Goal: Task Accomplishment & Management: Manage account settings

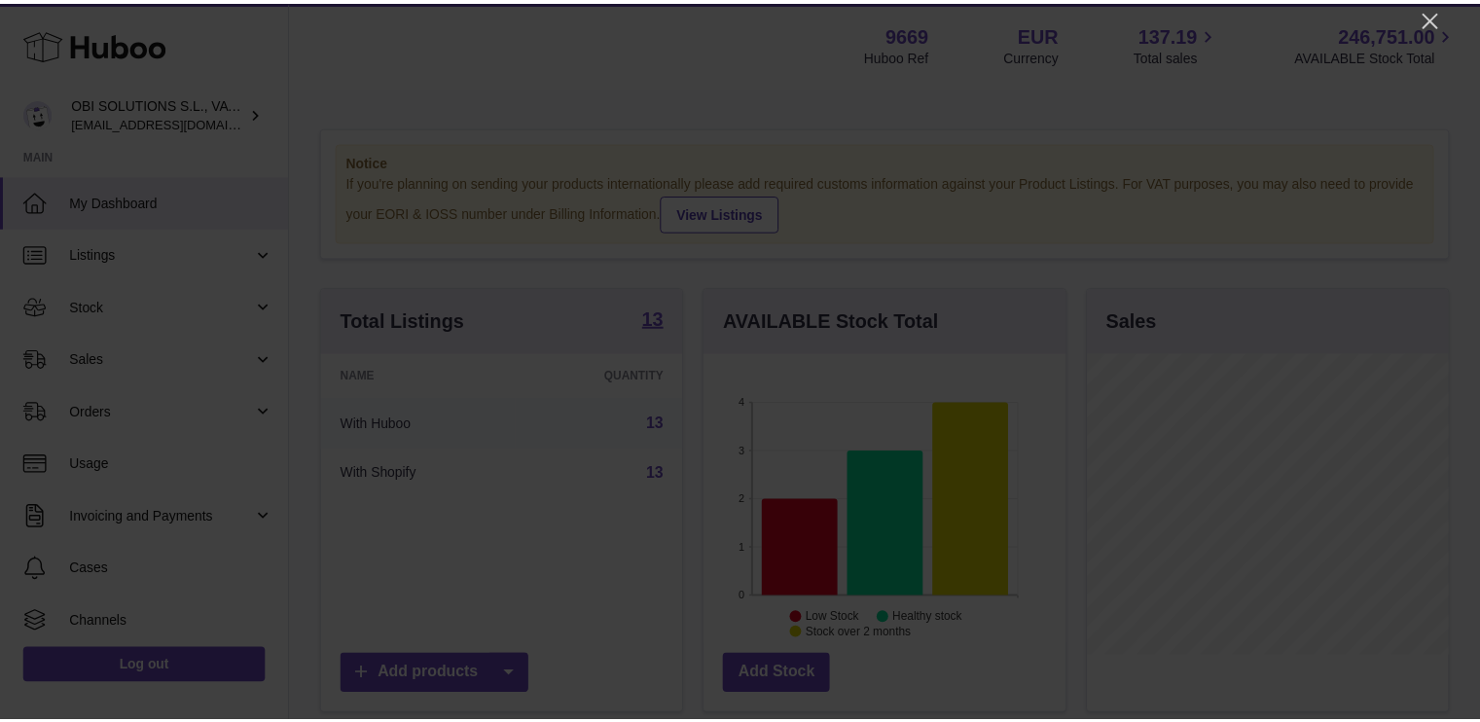
scroll to position [972732, 972675]
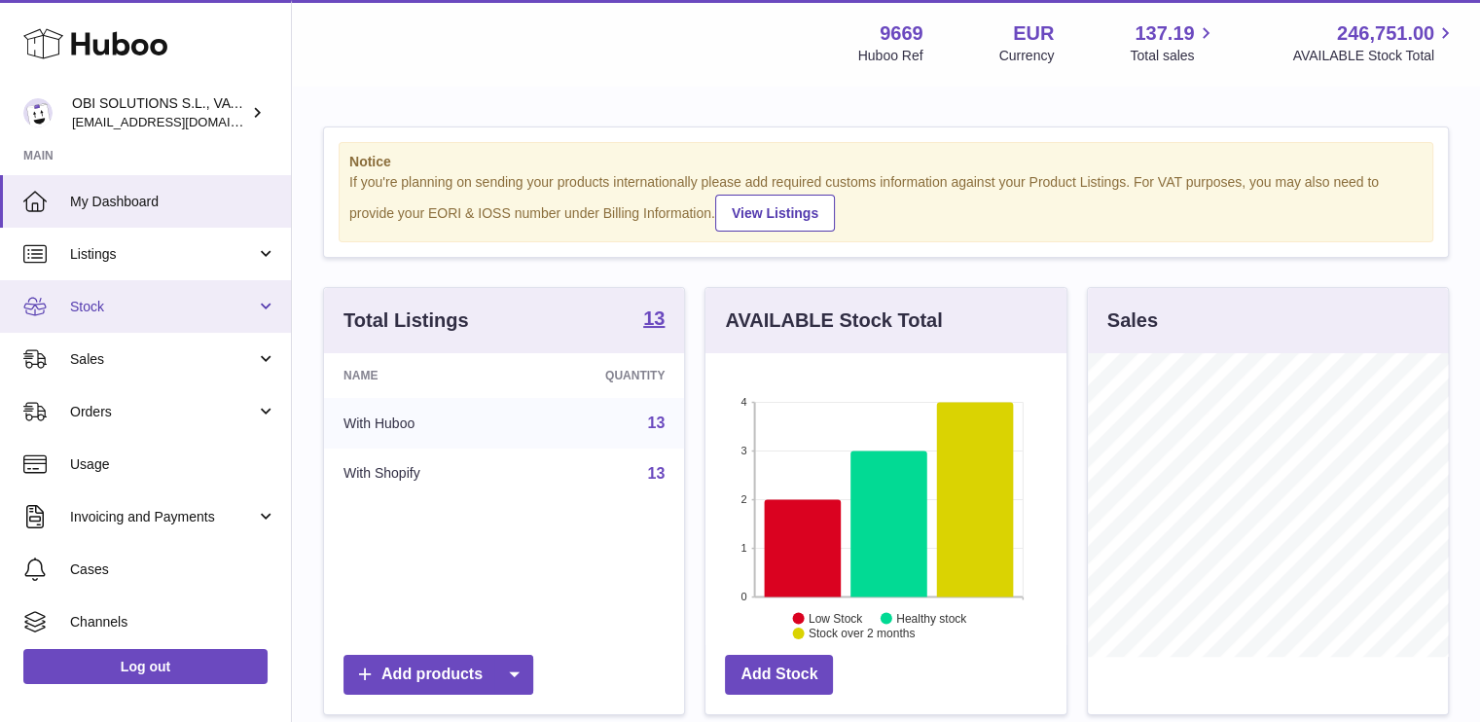
click at [121, 288] on link "Stock" at bounding box center [145, 306] width 291 height 53
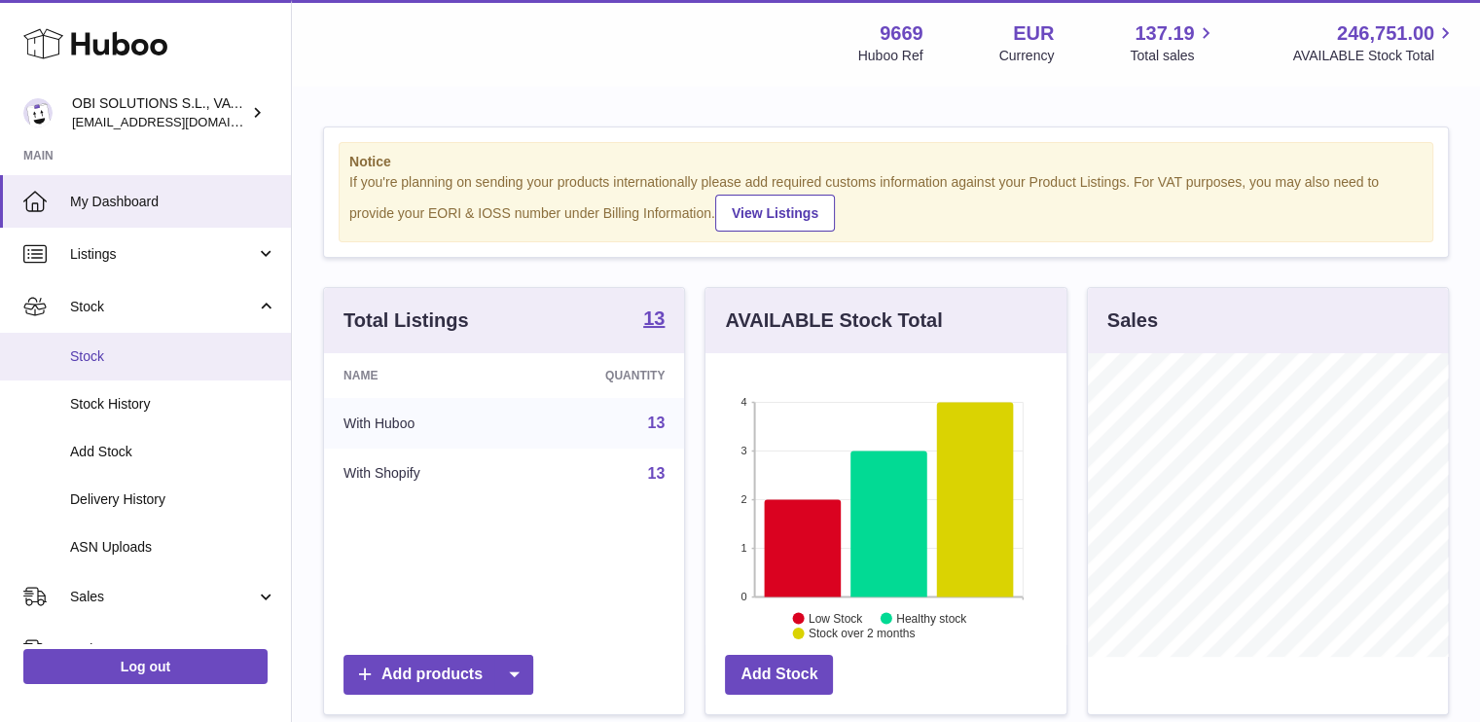
click at [116, 364] on span "Stock" at bounding box center [173, 356] width 206 height 18
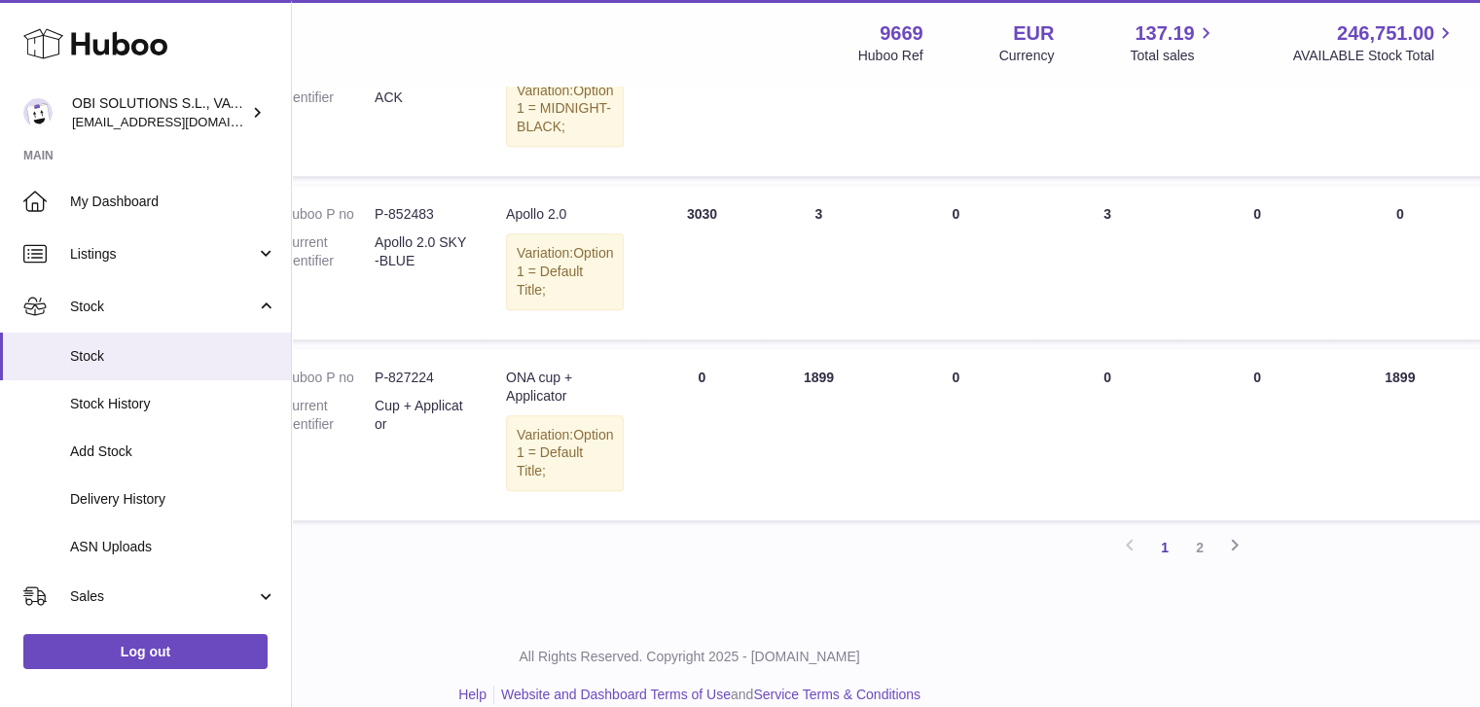
scroll to position [1654, 197]
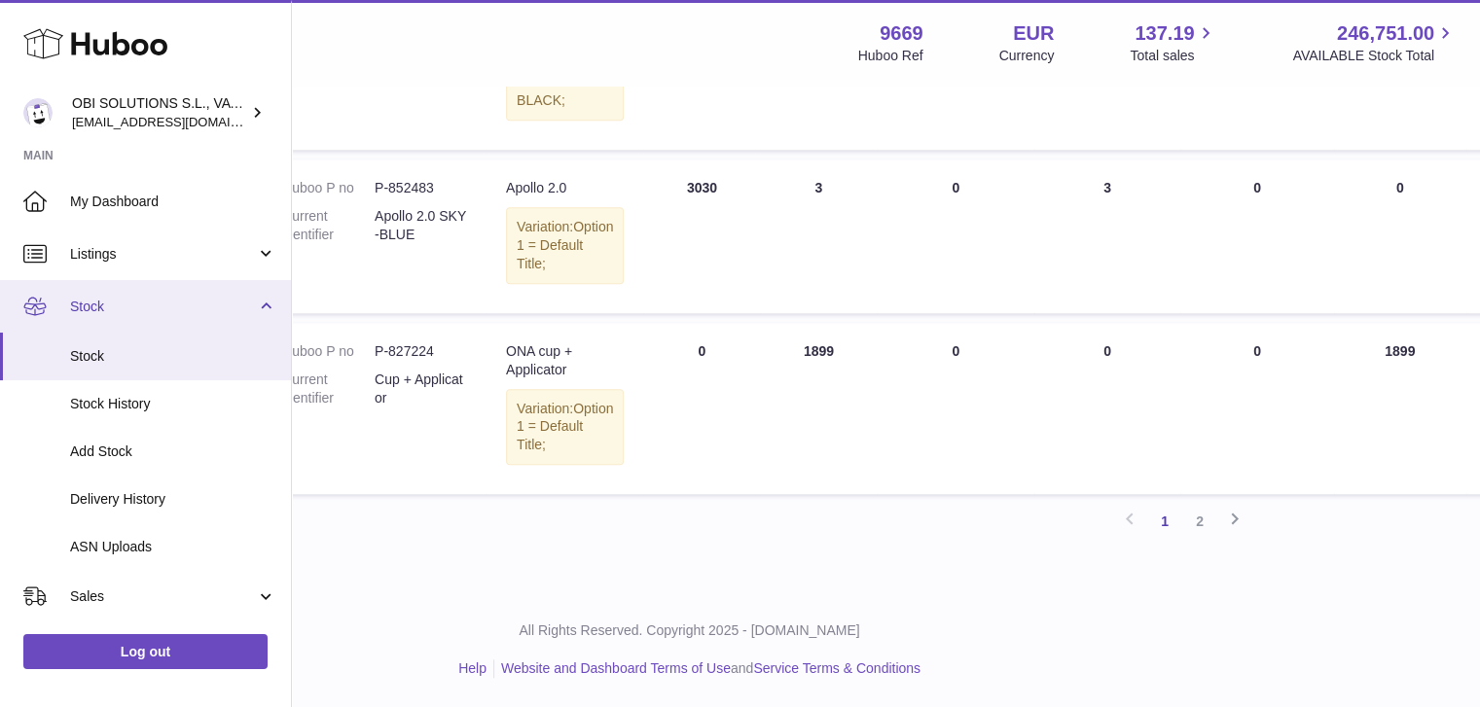
click at [152, 314] on span "Stock" at bounding box center [163, 307] width 186 height 18
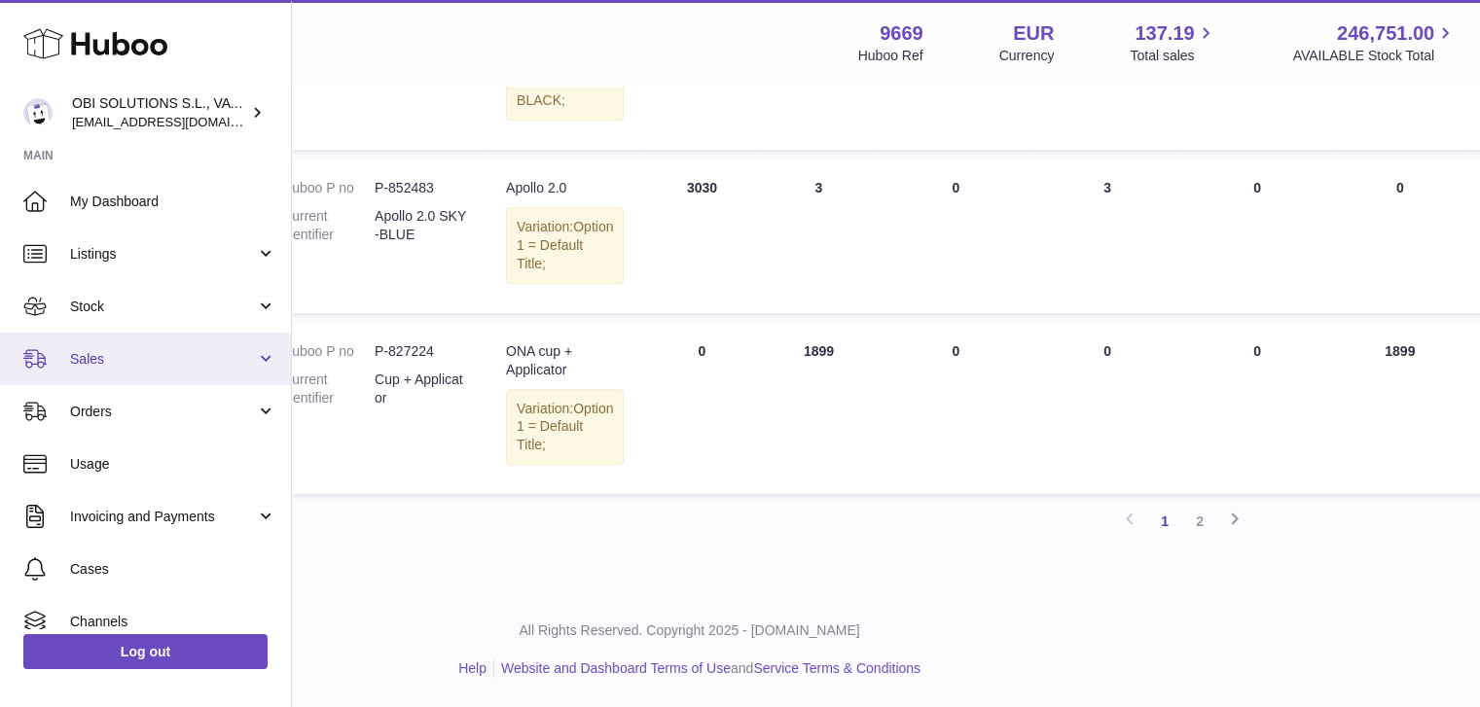
click at [153, 350] on span "Sales" at bounding box center [163, 359] width 186 height 18
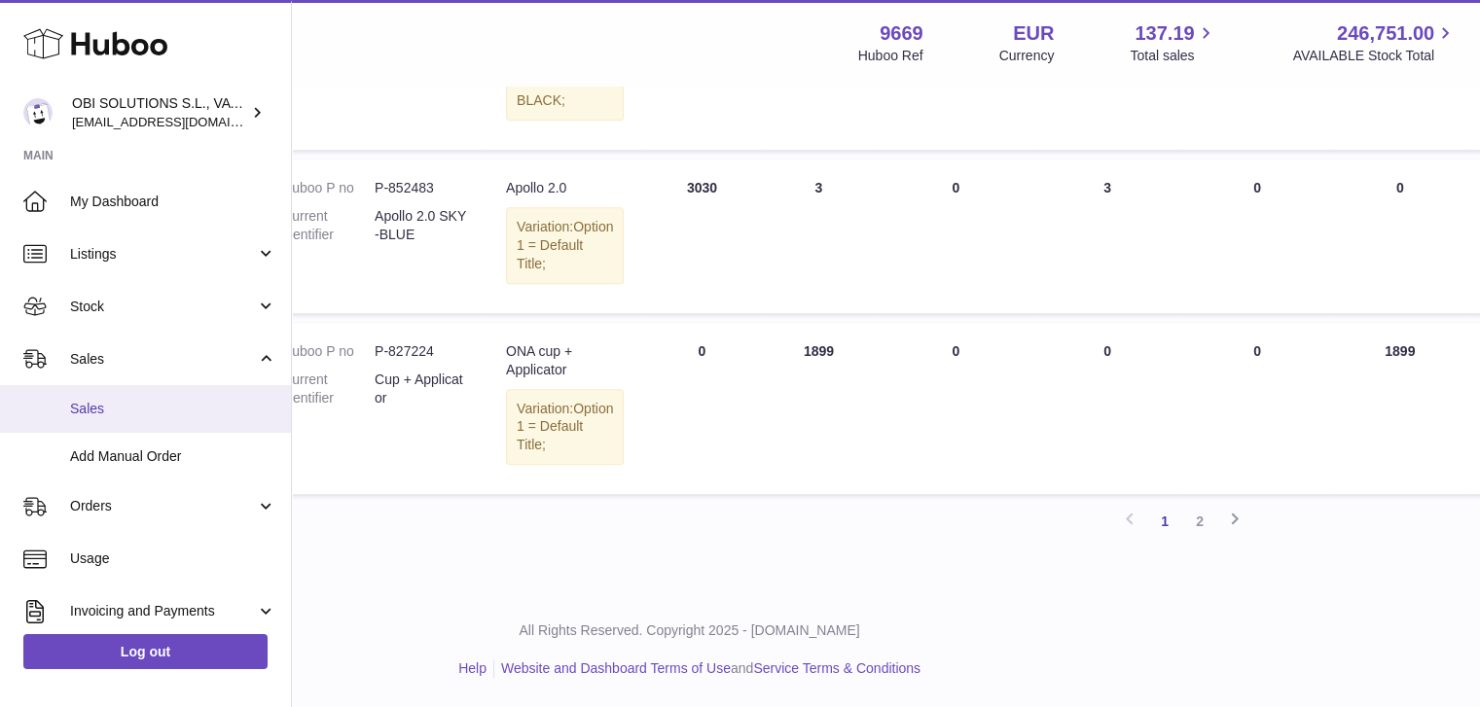
click at [150, 401] on span "Sales" at bounding box center [173, 409] width 206 height 18
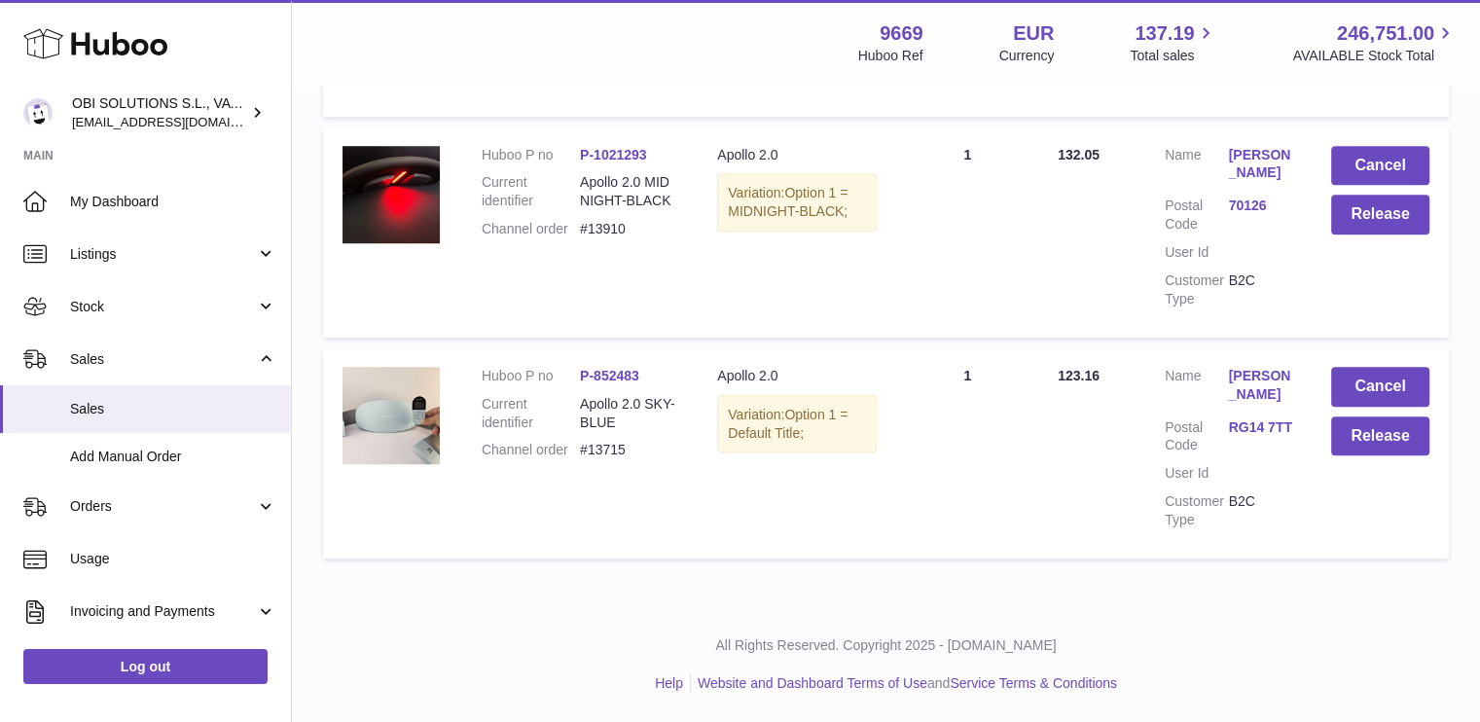
scroll to position [1427, 0]
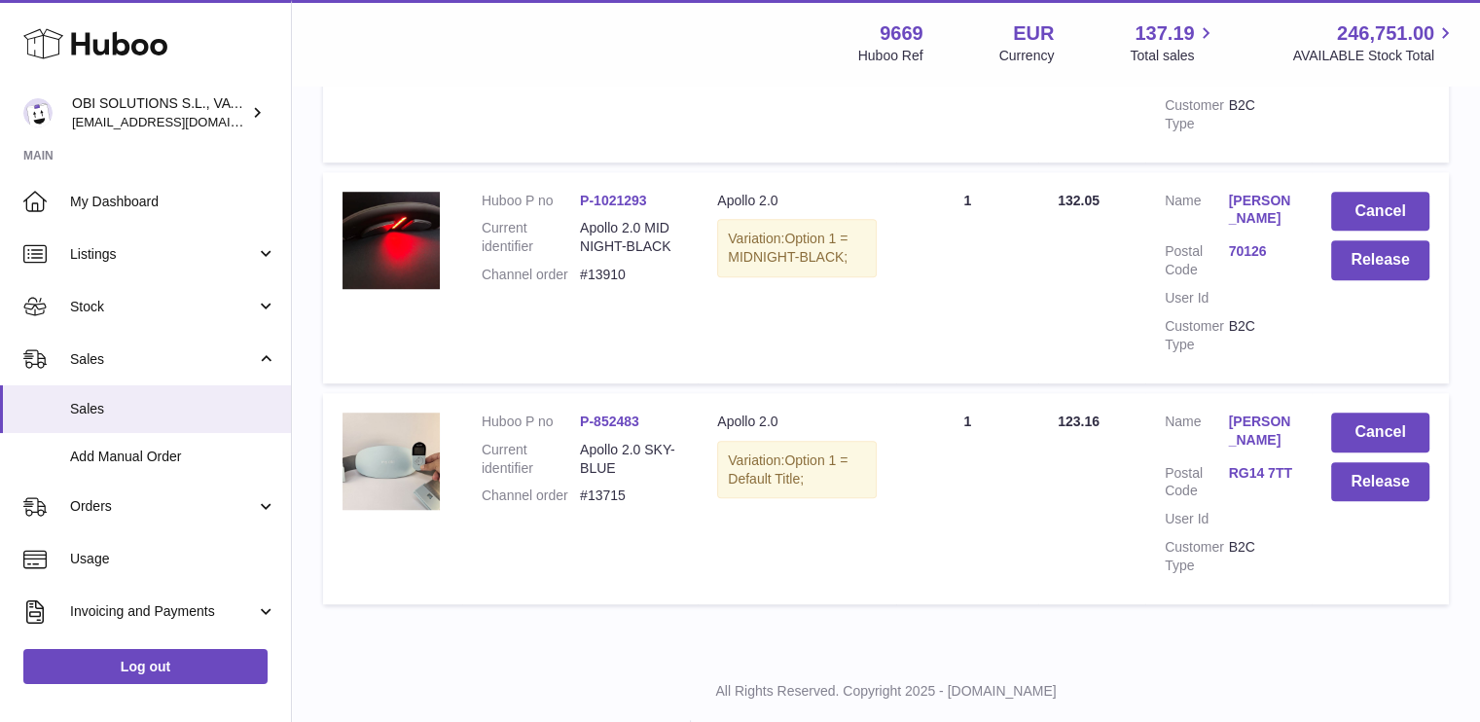
click at [604, 505] on dd "#13715" at bounding box center [629, 496] width 98 height 18
copy dd "13715"
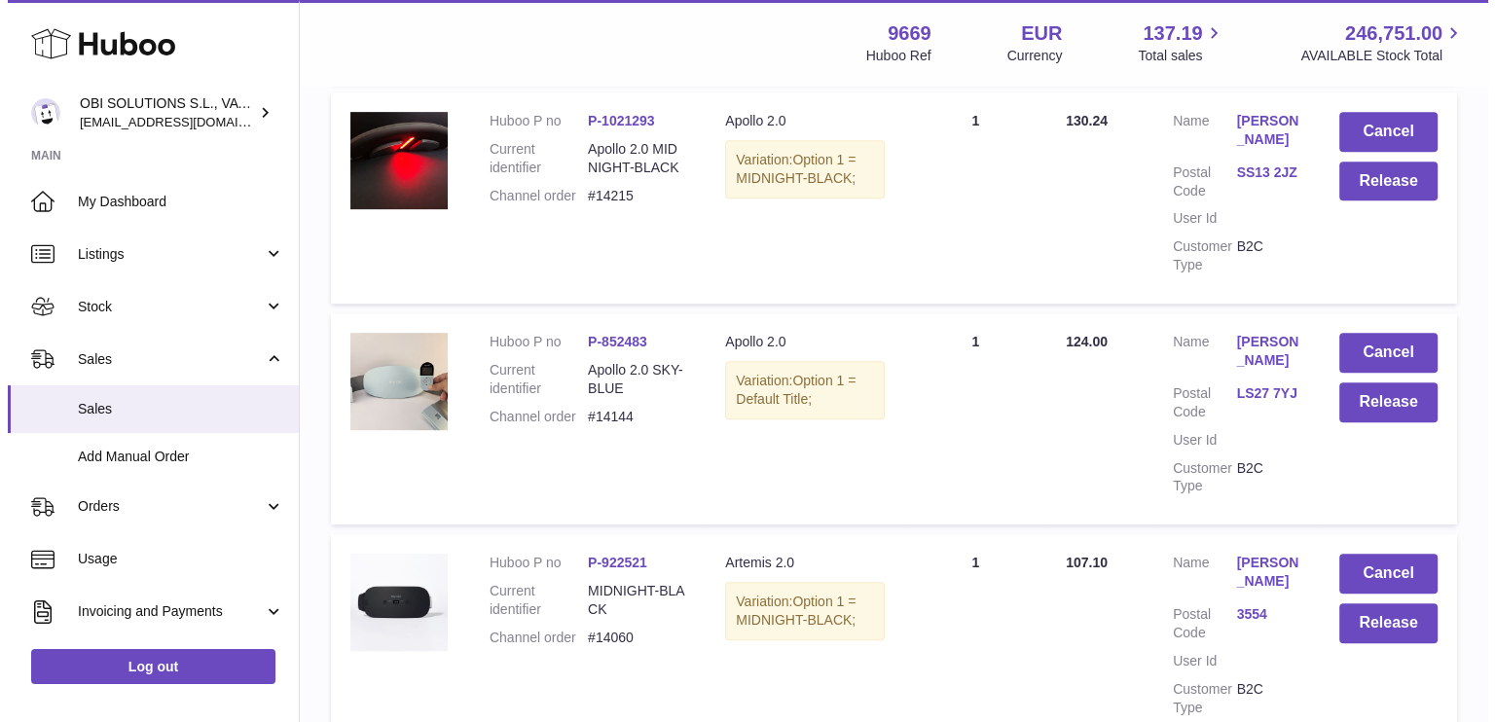
scroll to position [746, 0]
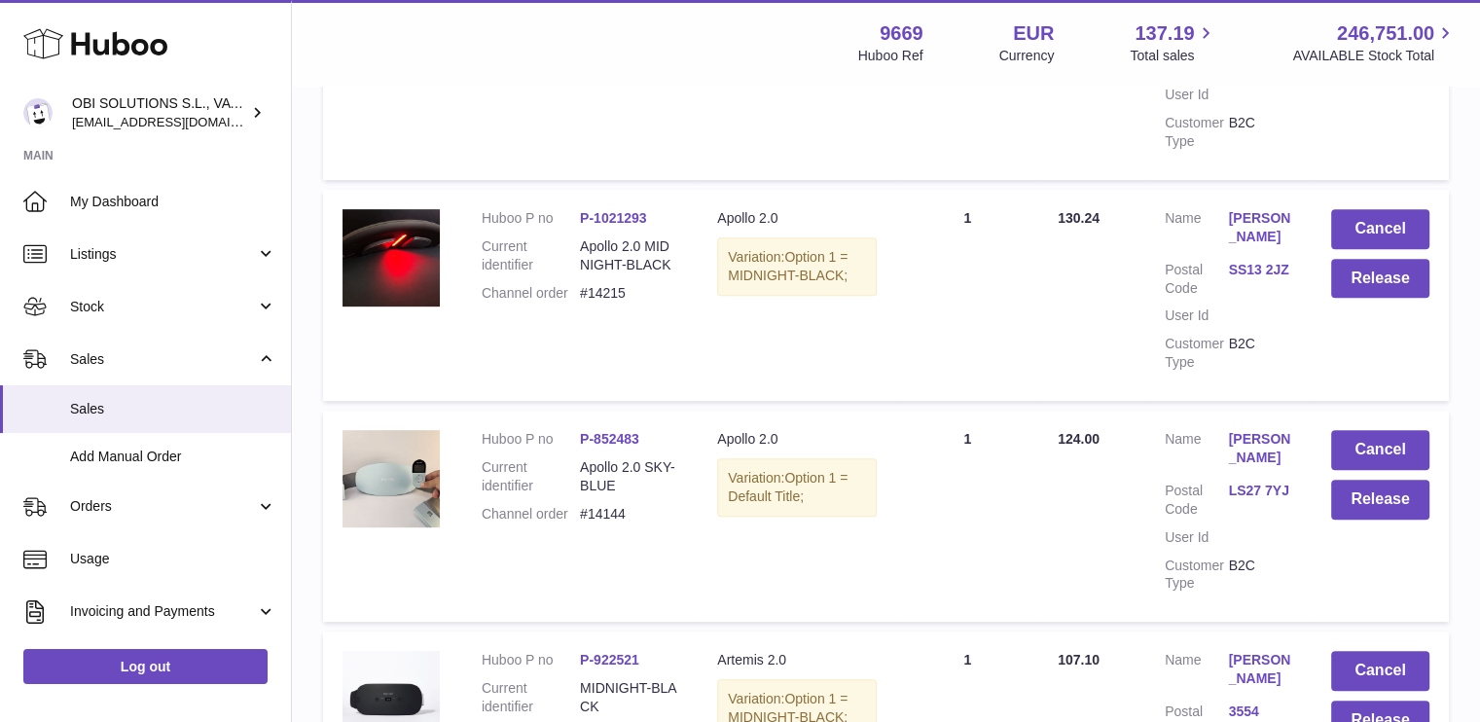
click at [1257, 439] on link "Keira Green" at bounding box center [1259, 448] width 63 height 37
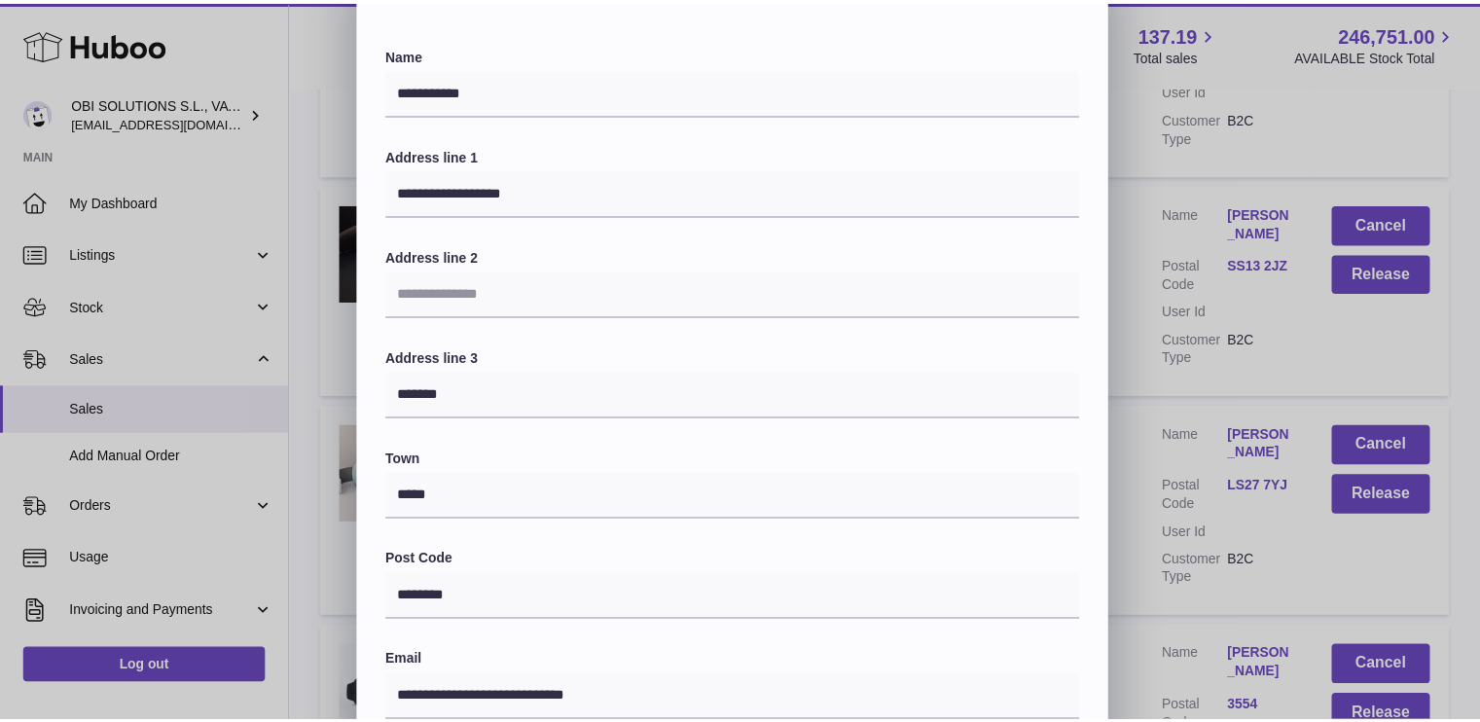
scroll to position [0, 0]
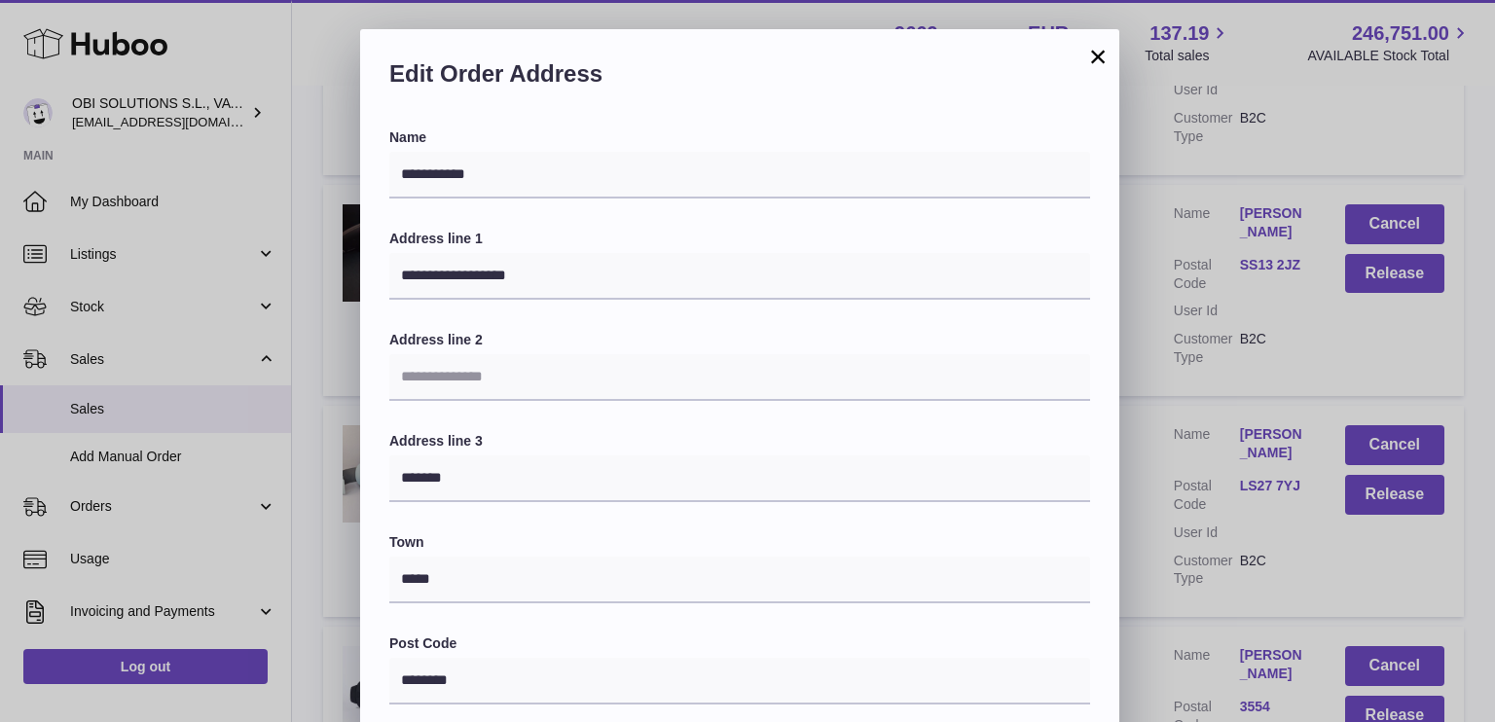
click at [1099, 57] on button "×" at bounding box center [1097, 56] width 23 height 23
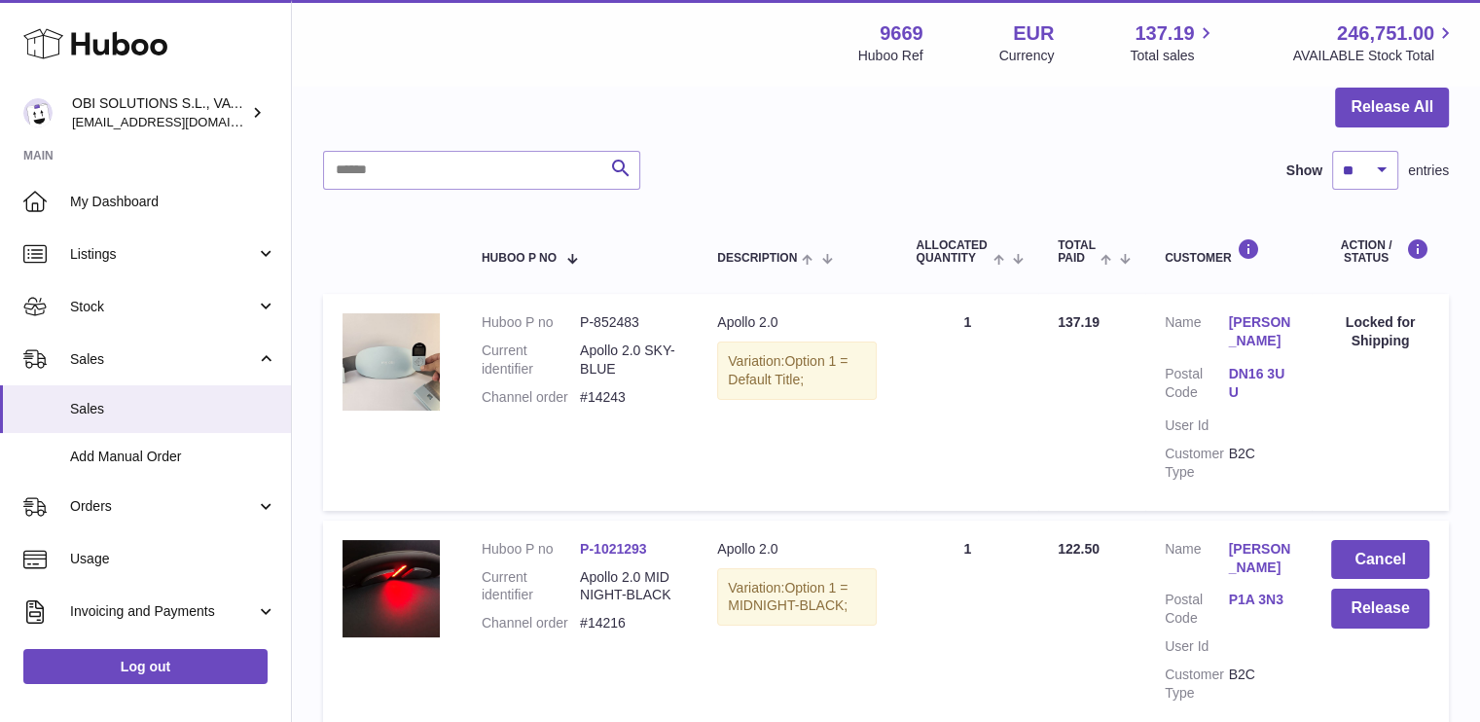
scroll to position [162, 0]
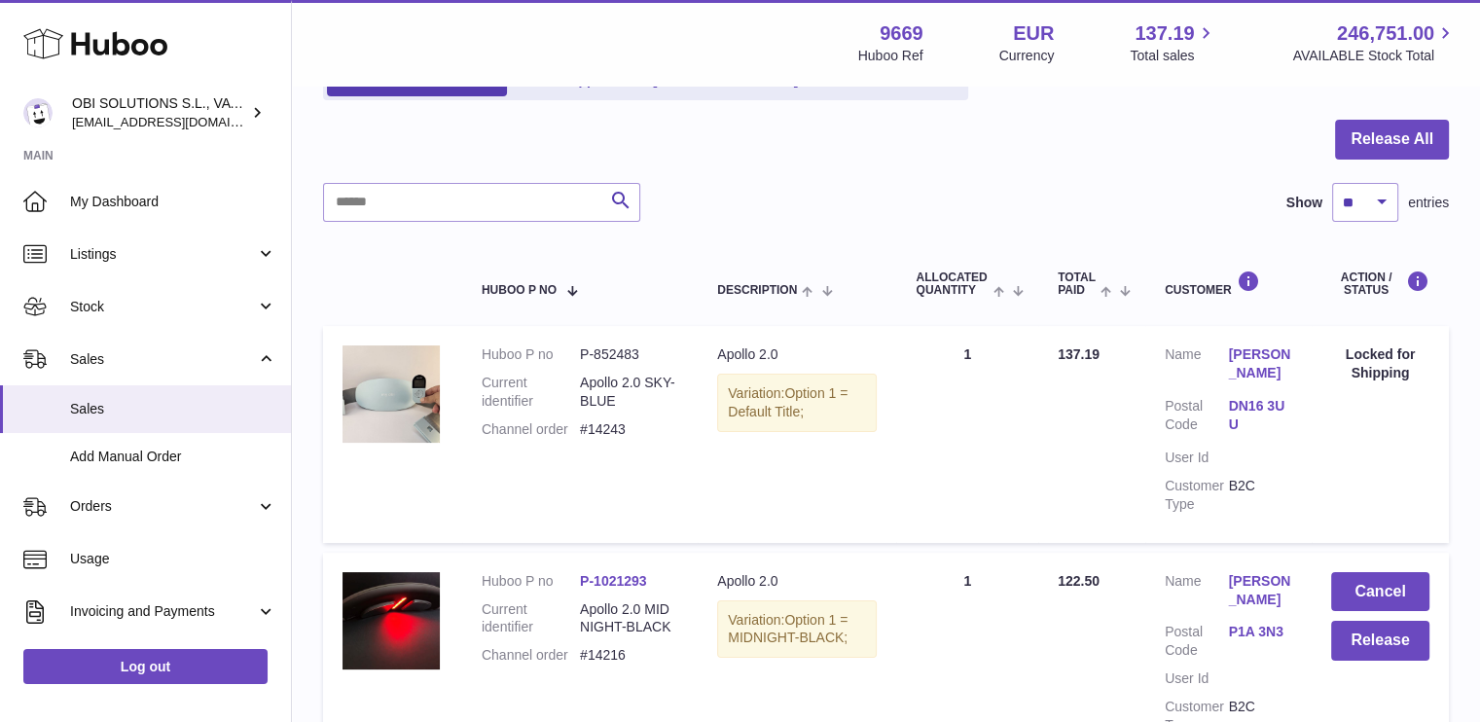
click at [1270, 354] on link "Kyle Martin" at bounding box center [1259, 363] width 63 height 37
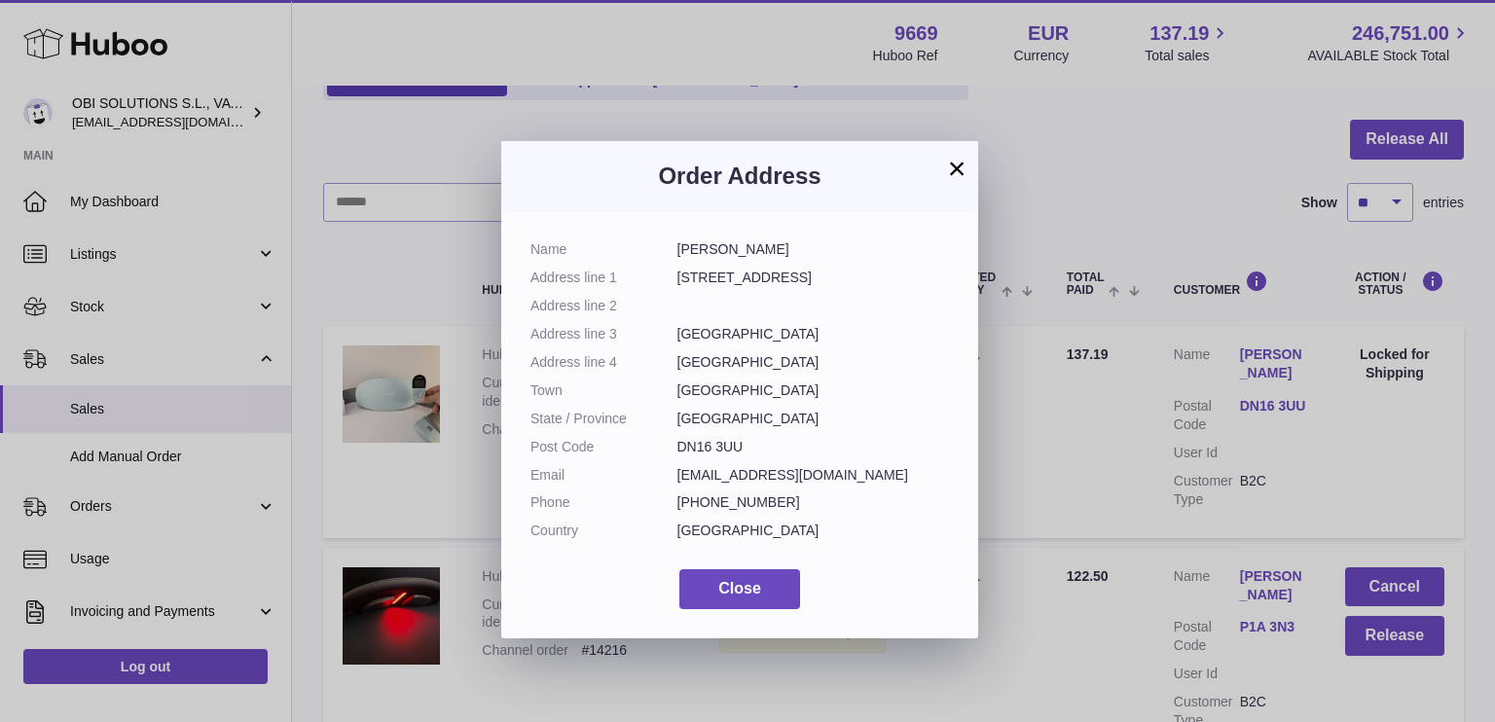
click at [951, 159] on button "×" at bounding box center [956, 168] width 23 height 23
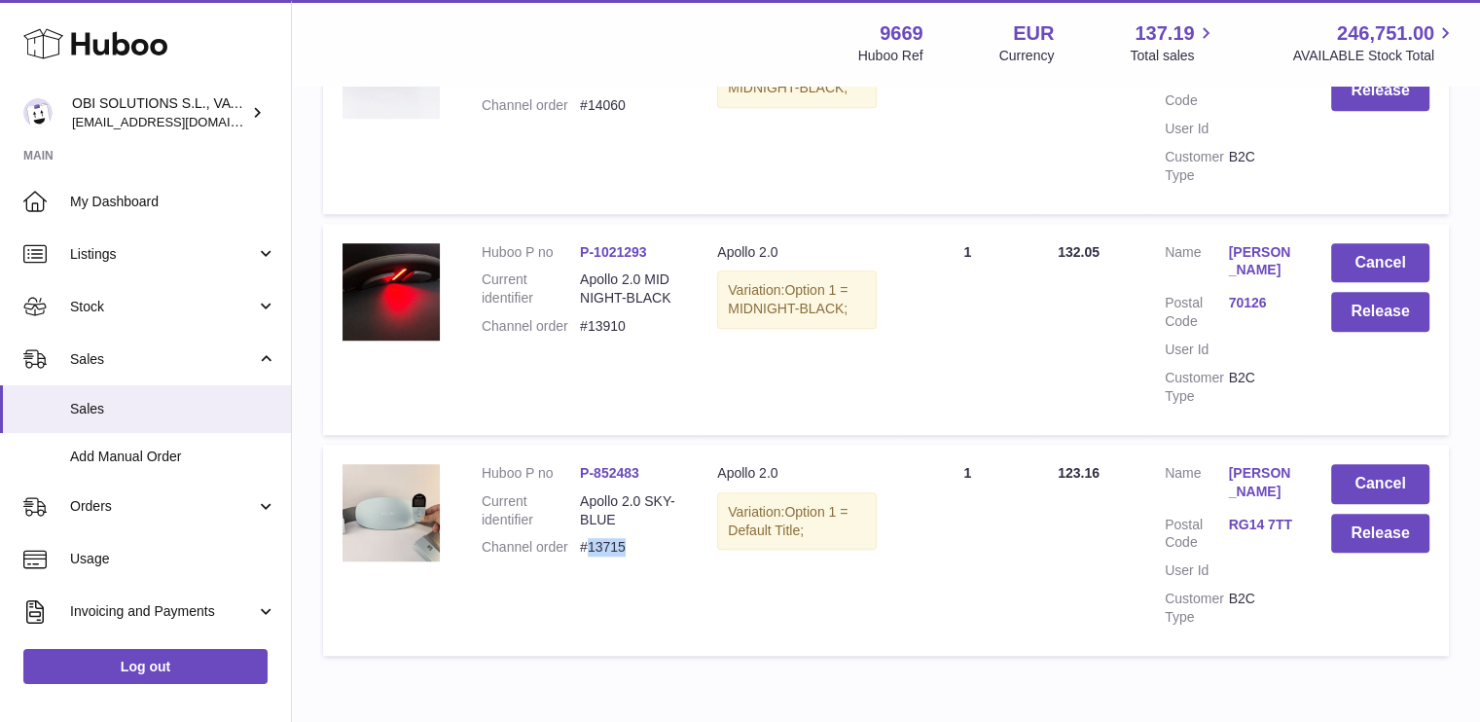
scroll to position [1525, 0]
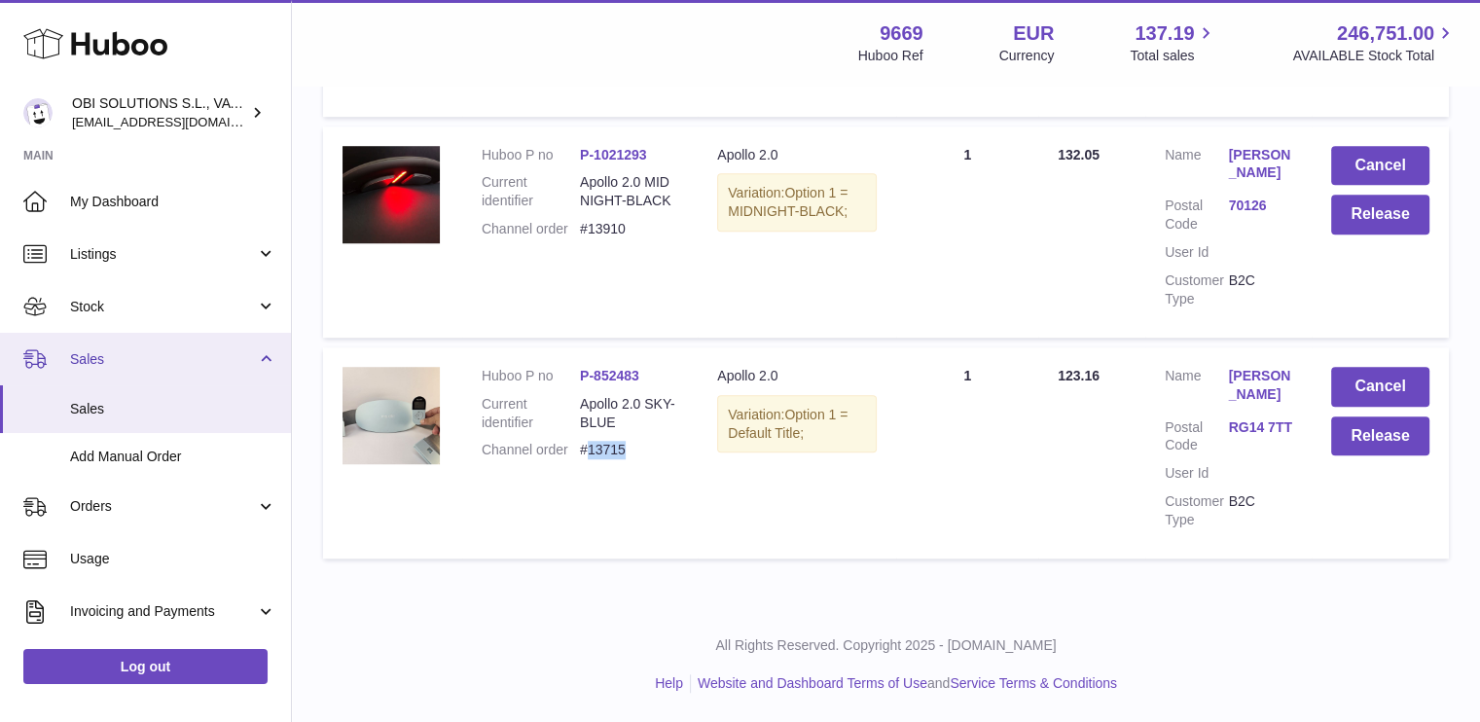
click at [123, 369] on link "Sales" at bounding box center [145, 359] width 291 height 53
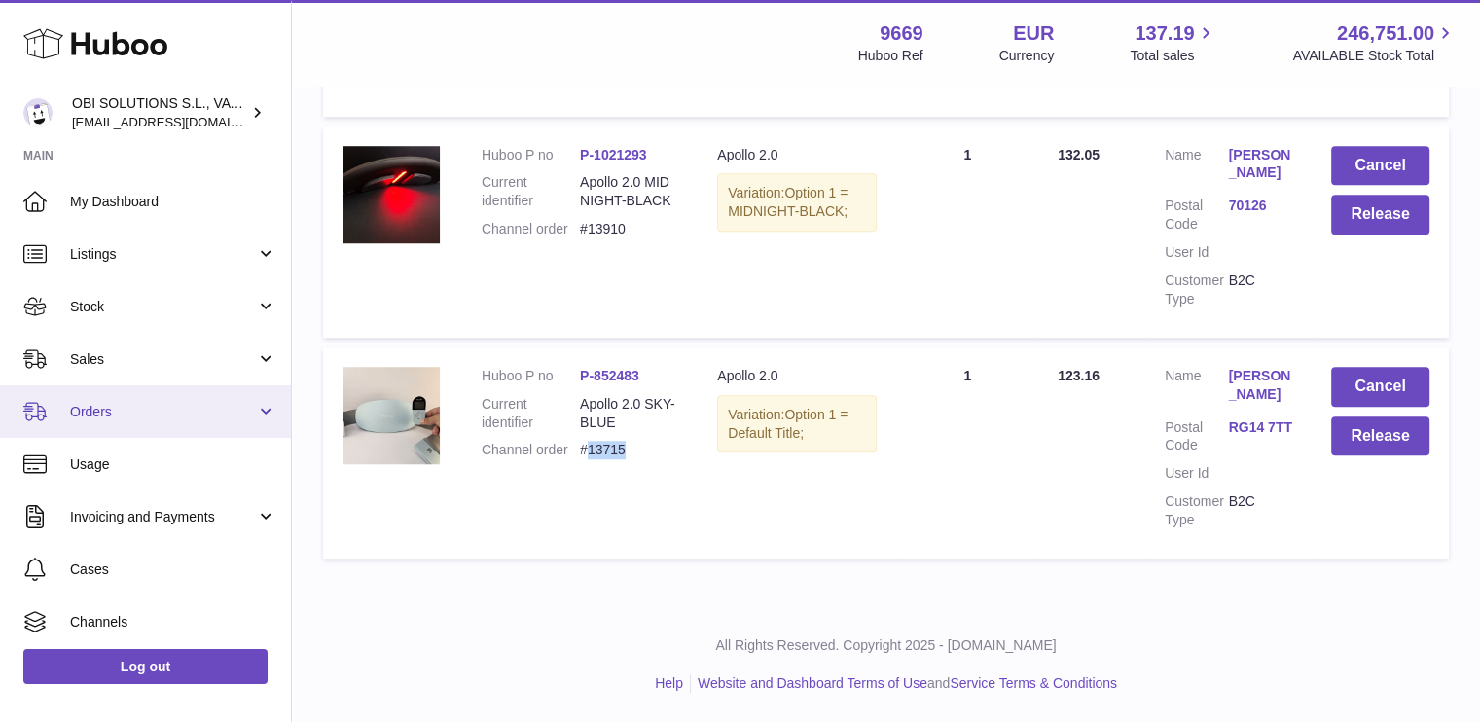
click at [141, 415] on span "Orders" at bounding box center [163, 412] width 186 height 18
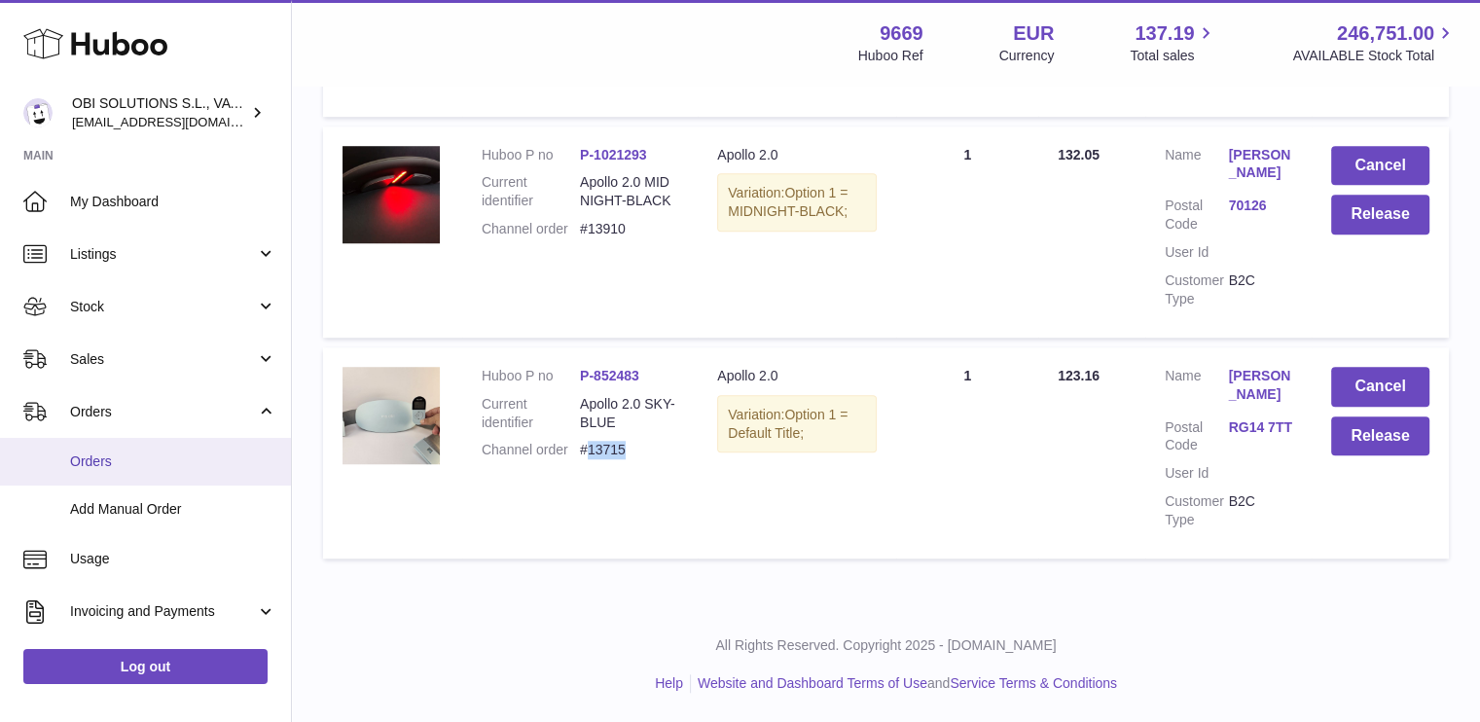
click at [141, 470] on span "Orders" at bounding box center [173, 461] width 206 height 18
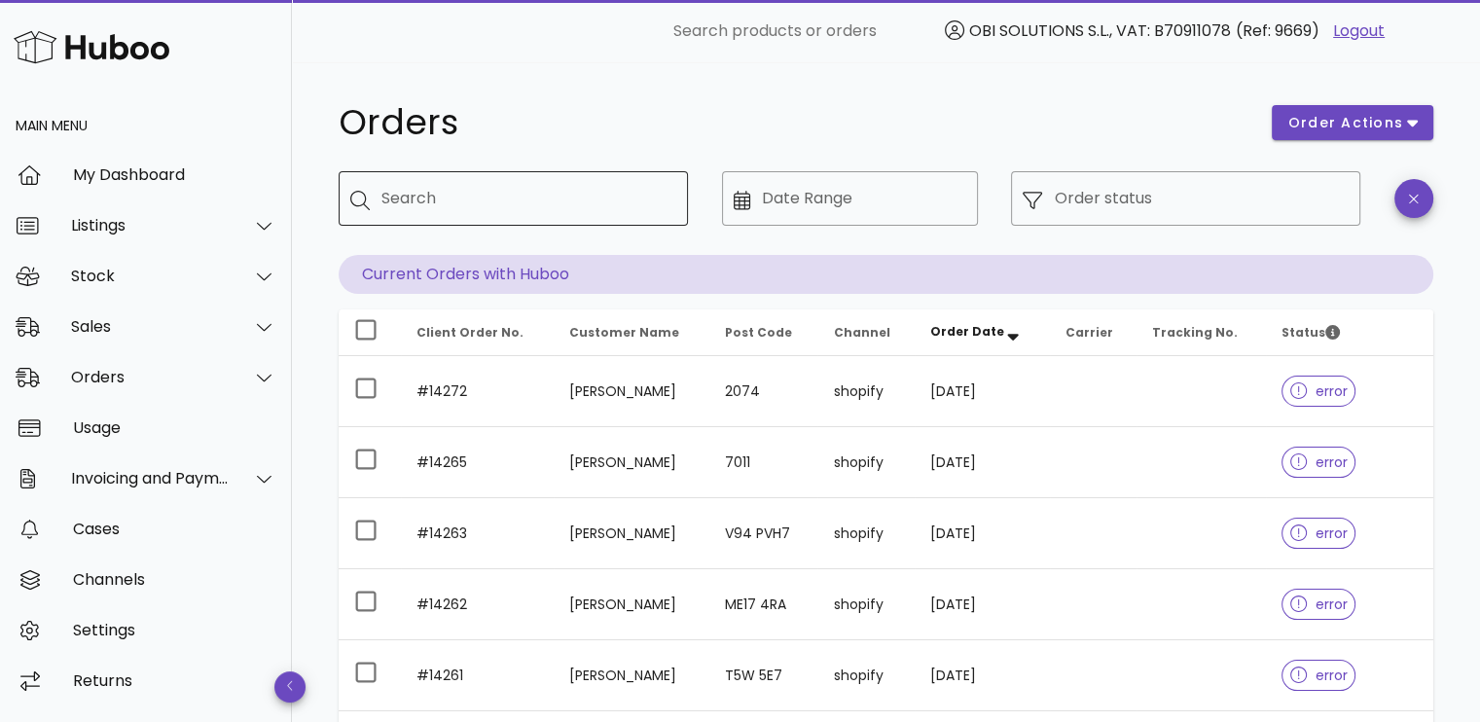
click at [563, 198] on input "Search" at bounding box center [526, 198] width 291 height 31
type input "*****"
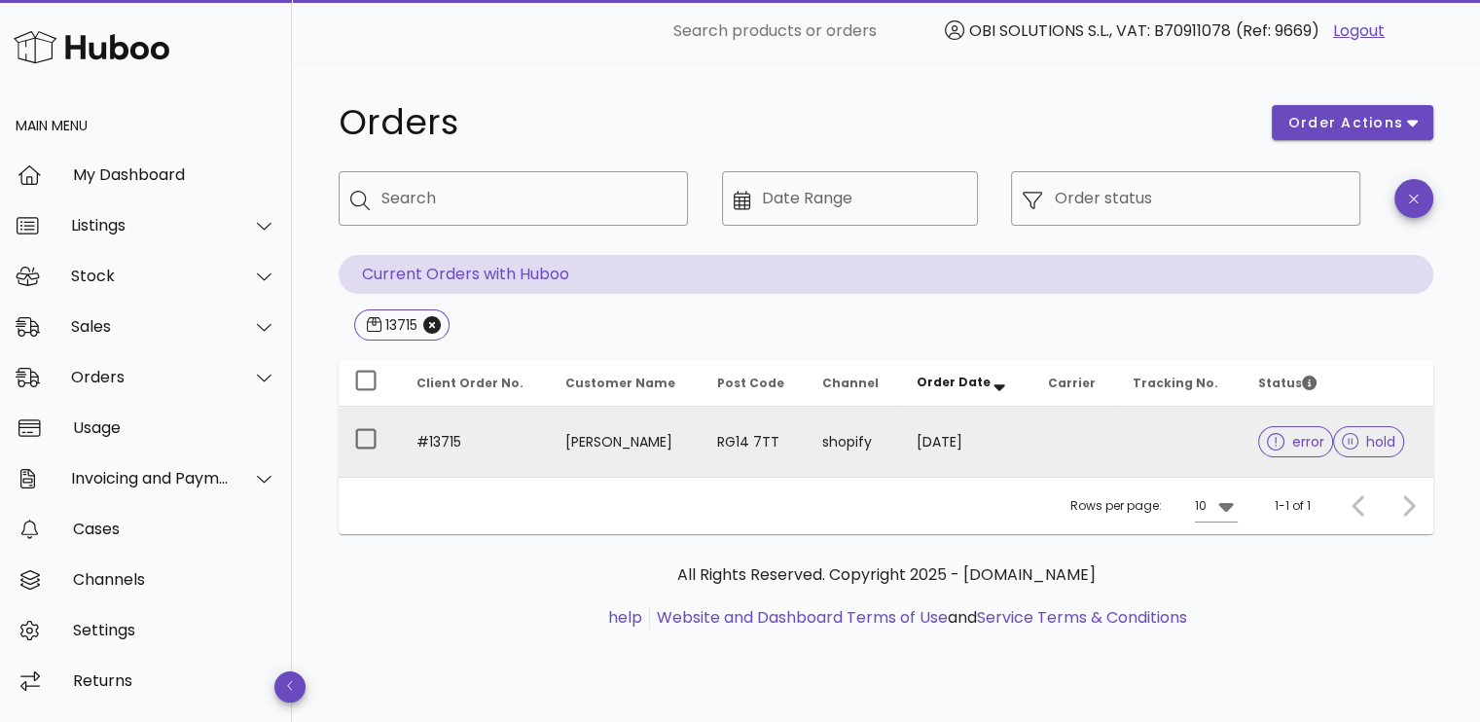
click at [1012, 435] on td "25/07/2025" at bounding box center [966, 442] width 131 height 70
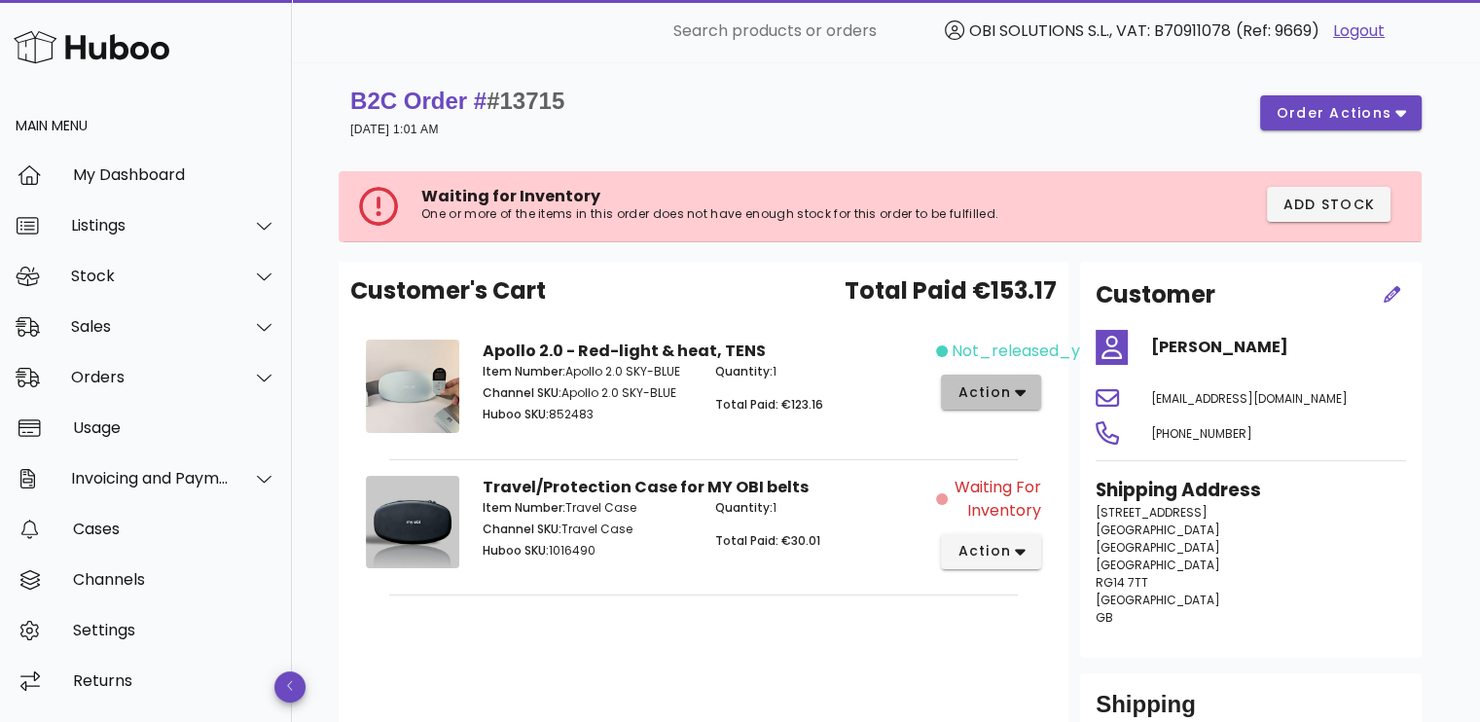
click at [1000, 388] on span "action" at bounding box center [983, 392] width 54 height 20
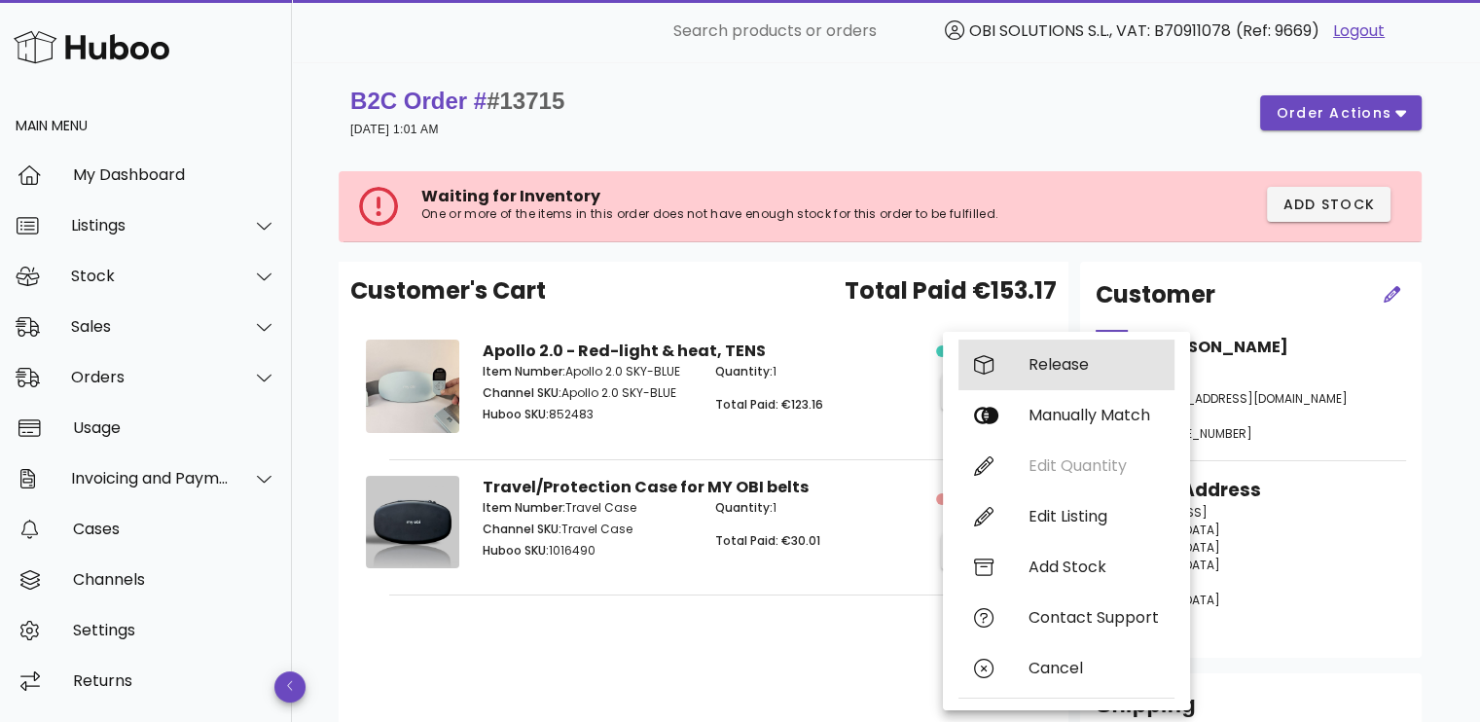
click at [1051, 373] on div "Release" at bounding box center [1093, 364] width 130 height 18
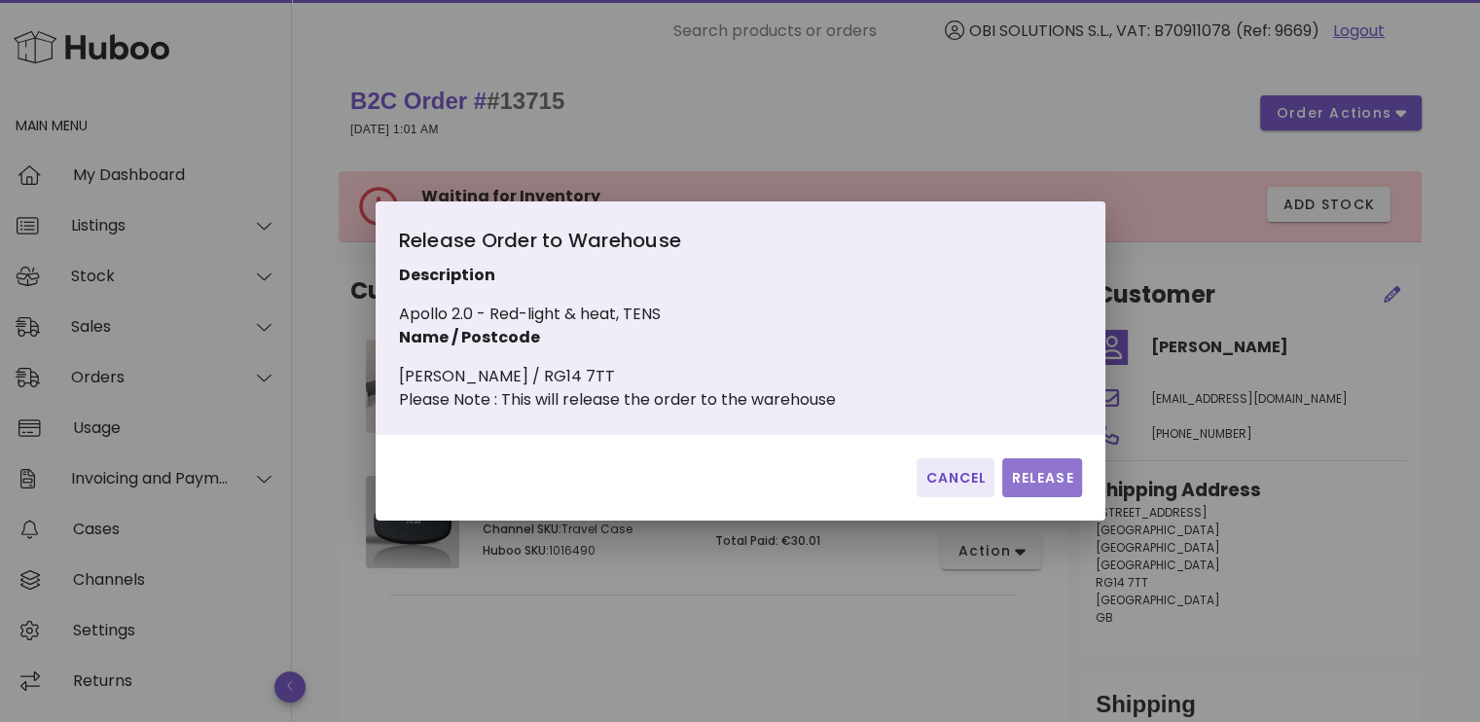
click at [1034, 487] on span "Release" at bounding box center [1041, 478] width 63 height 20
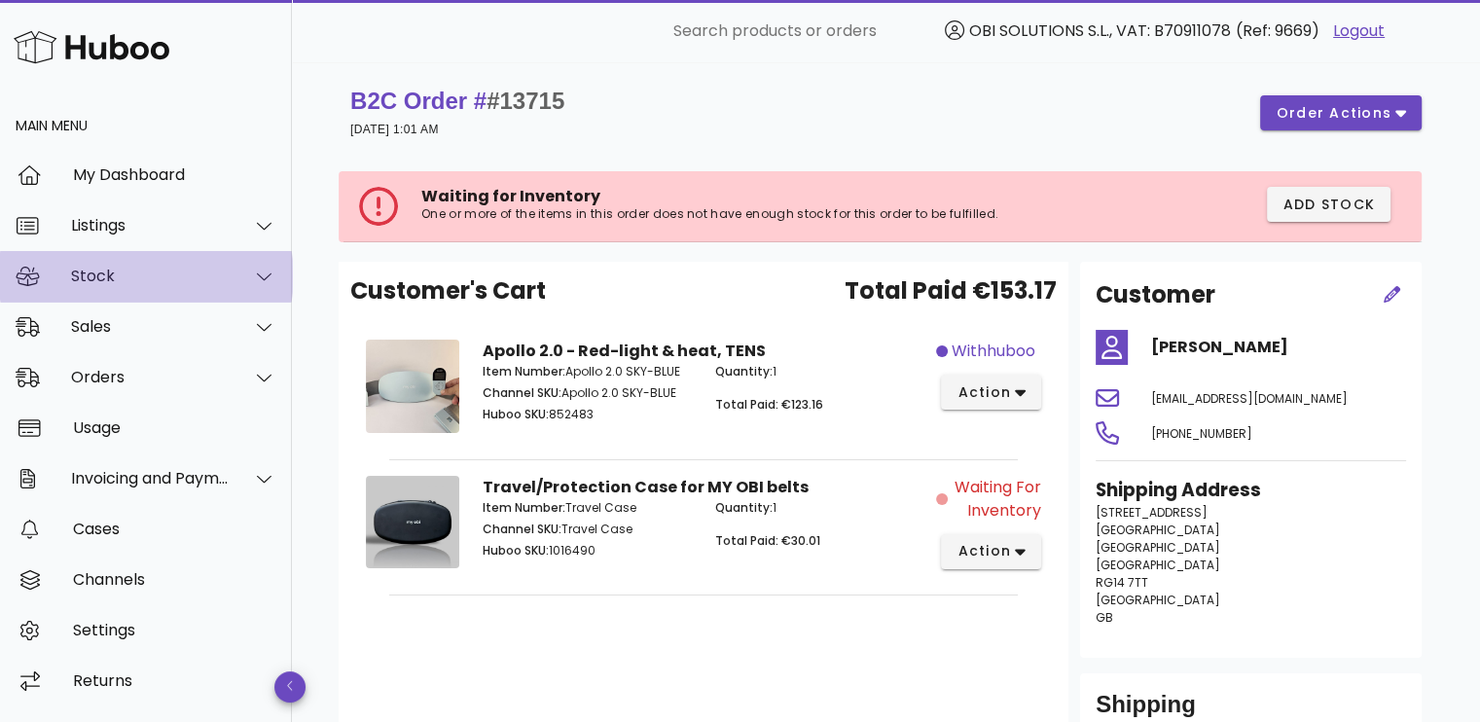
click at [204, 288] on div "Stock" at bounding box center [146, 276] width 292 height 51
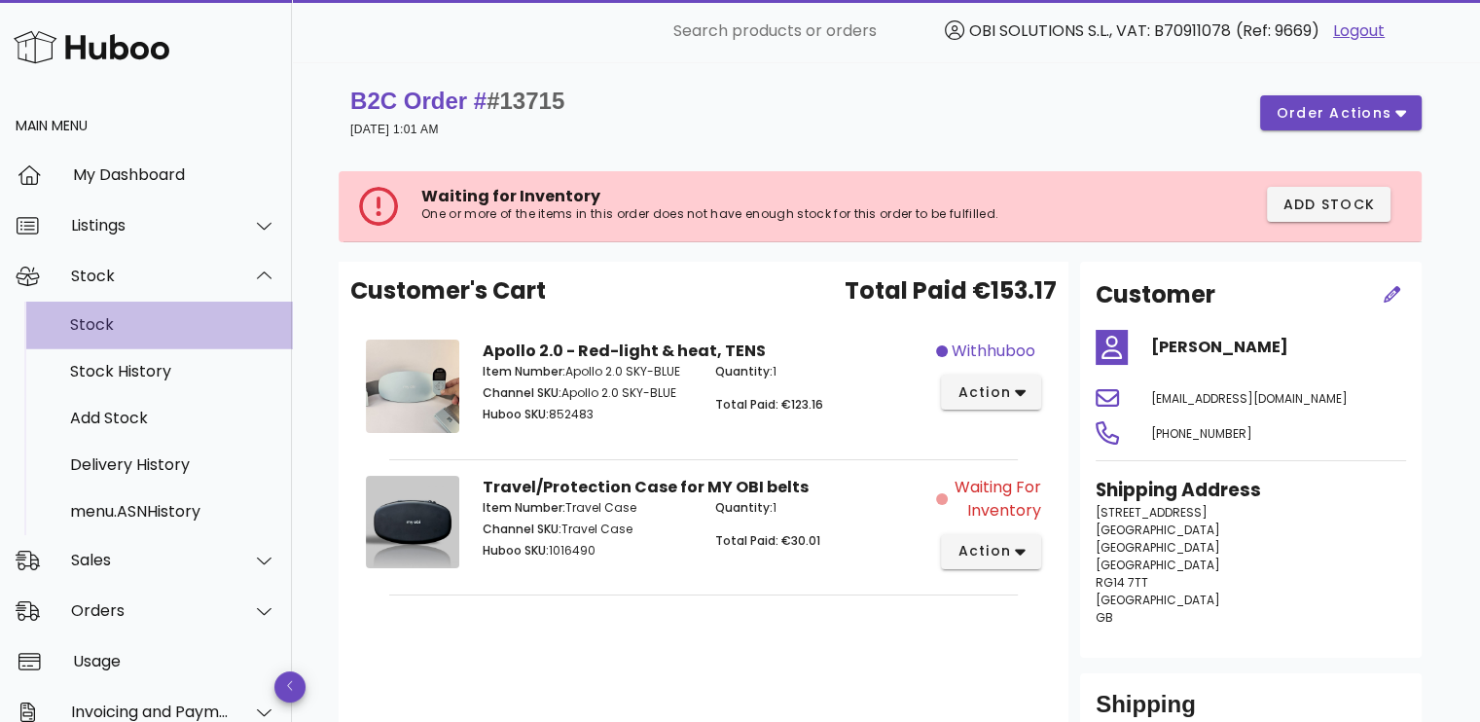
click at [188, 344] on div "Stock" at bounding box center [173, 325] width 206 height 42
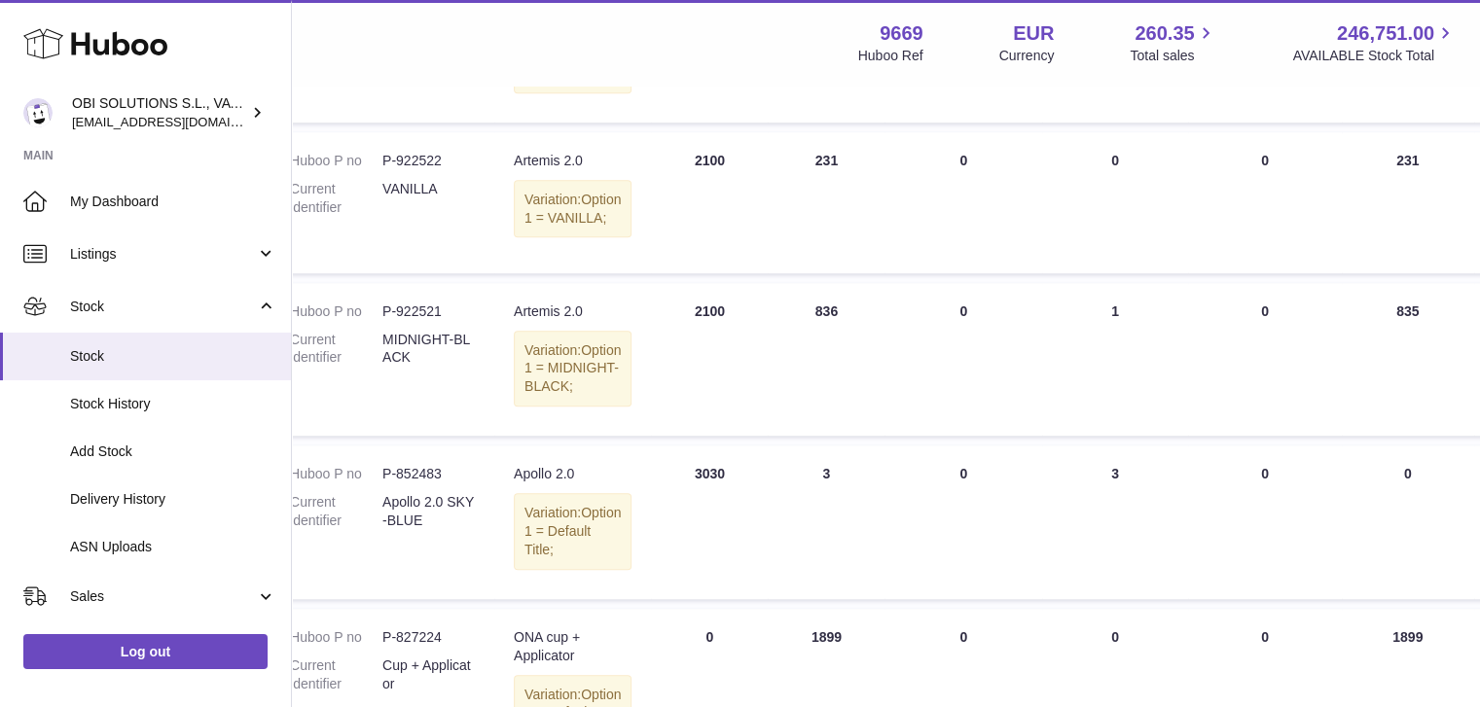
scroll to position [1818, 189]
